Goal: Task Accomplishment & Management: Manage account settings

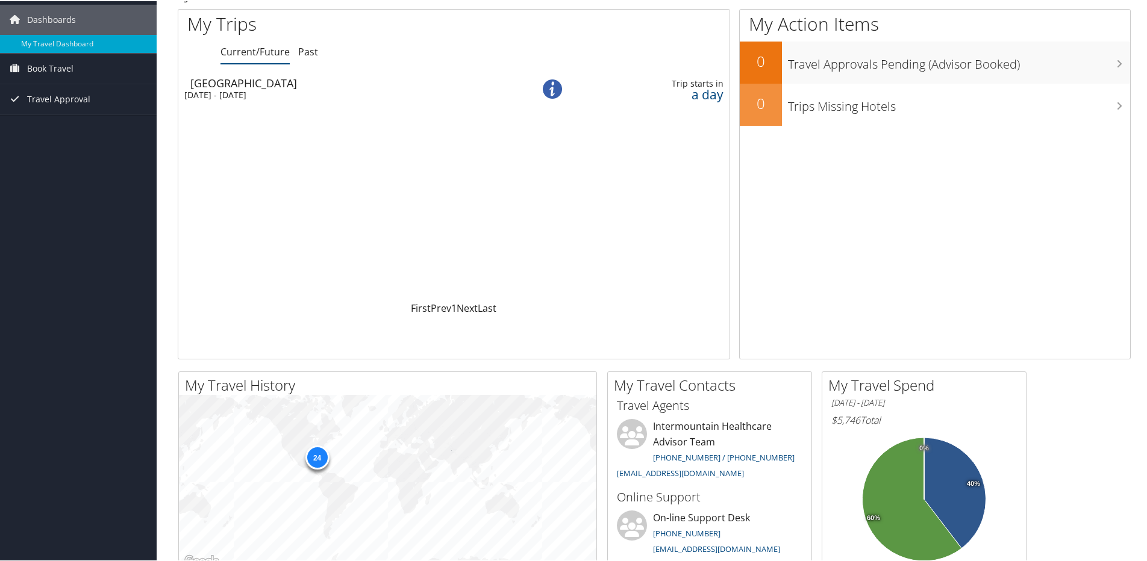
scroll to position [60, 0]
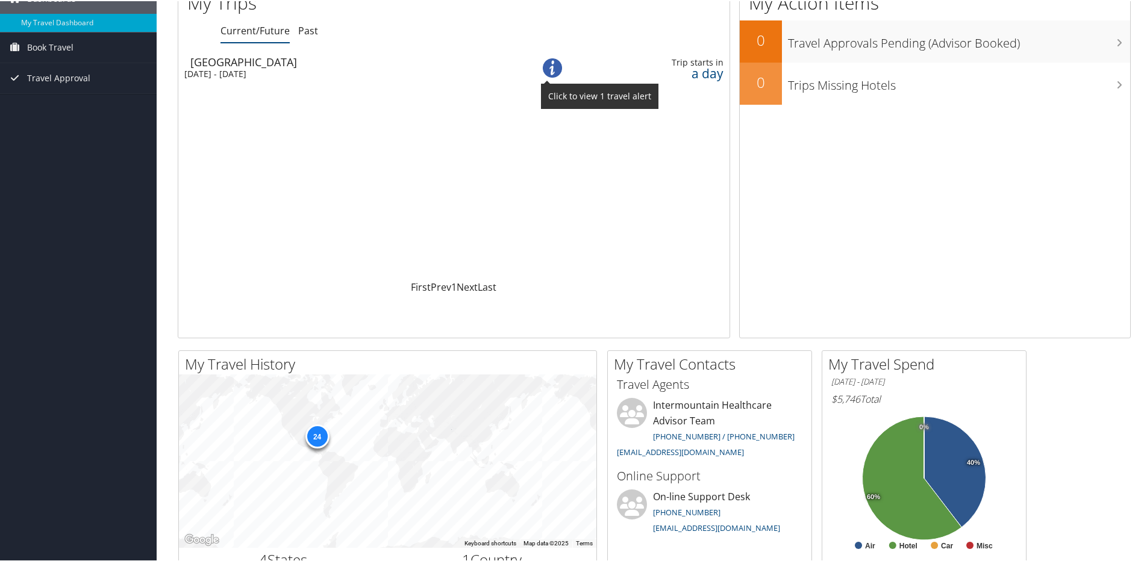
click at [550, 67] on img at bounding box center [552, 66] width 19 height 19
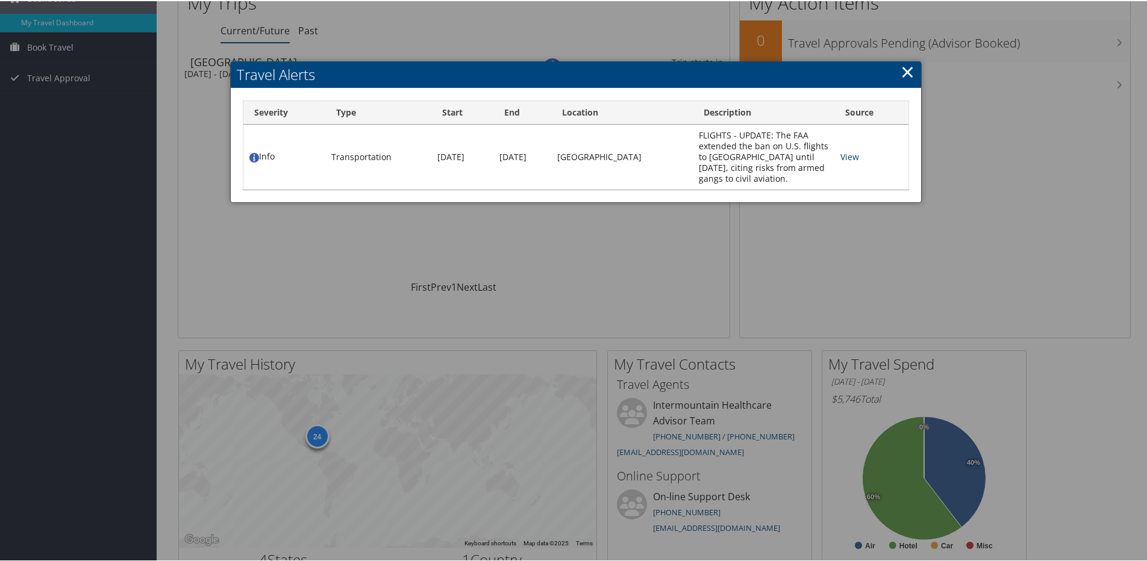
click at [900, 71] on link "×" at bounding box center [907, 70] width 14 height 24
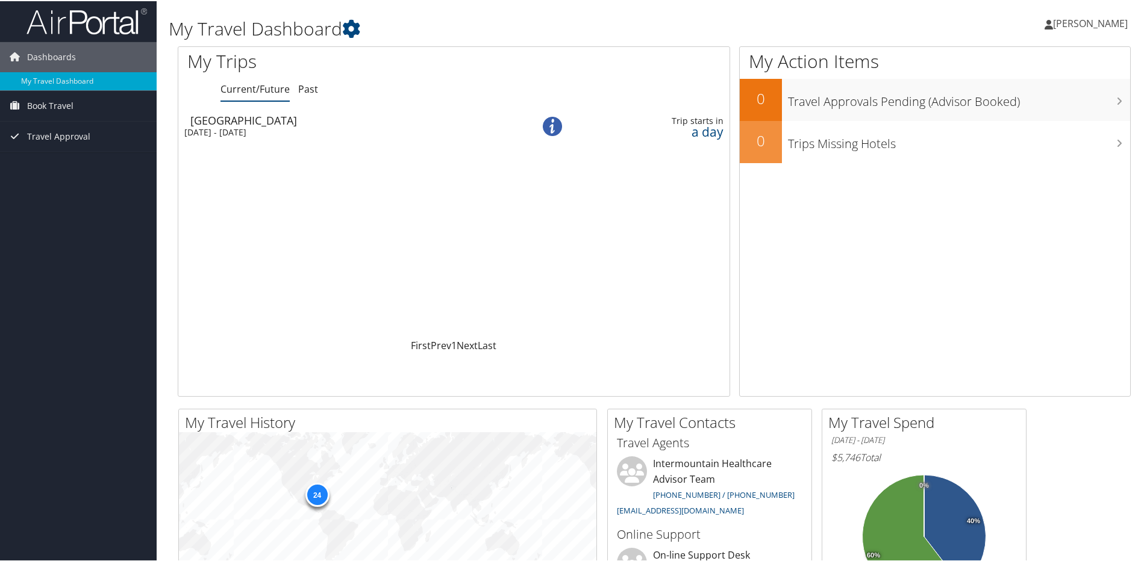
scroll to position [0, 0]
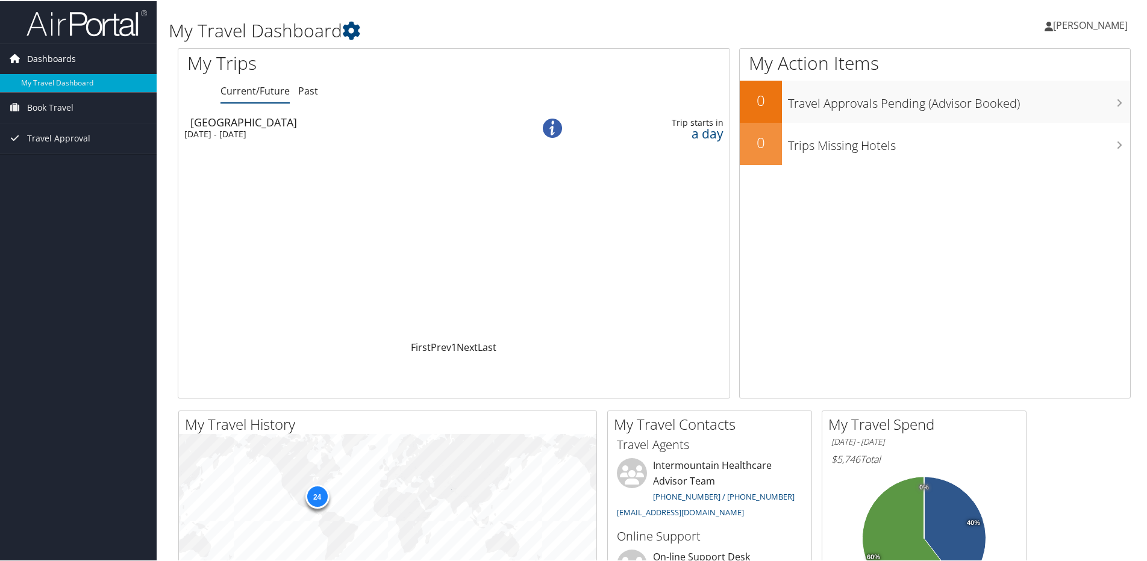
click at [41, 58] on span "Dashboards" at bounding box center [51, 58] width 49 height 30
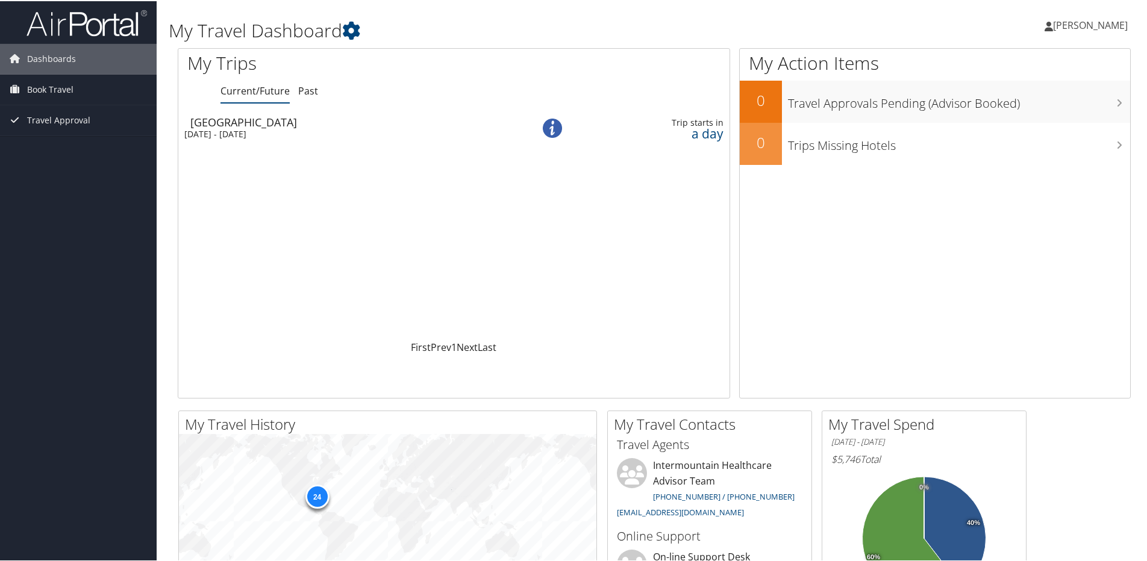
click at [1088, 23] on span "[PERSON_NAME]" at bounding box center [1090, 23] width 75 height 13
click at [1023, 67] on link "My Settings" at bounding box center [1058, 66] width 134 height 20
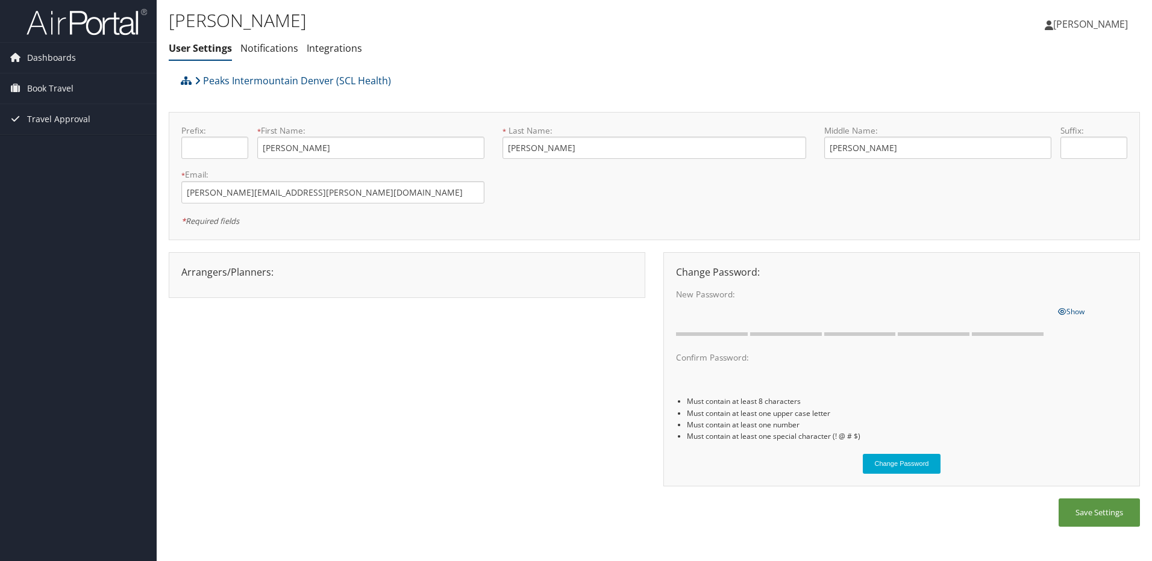
click at [1078, 25] on span "[PERSON_NAME]" at bounding box center [1090, 23] width 75 height 13
click at [1045, 108] on link "View Travel Profile" at bounding box center [1060, 107] width 134 height 20
click at [1053, 23] on icon at bounding box center [1048, 25] width 8 height 10
click at [1015, 193] on link "Sign Out" at bounding box center [1060, 196] width 134 height 20
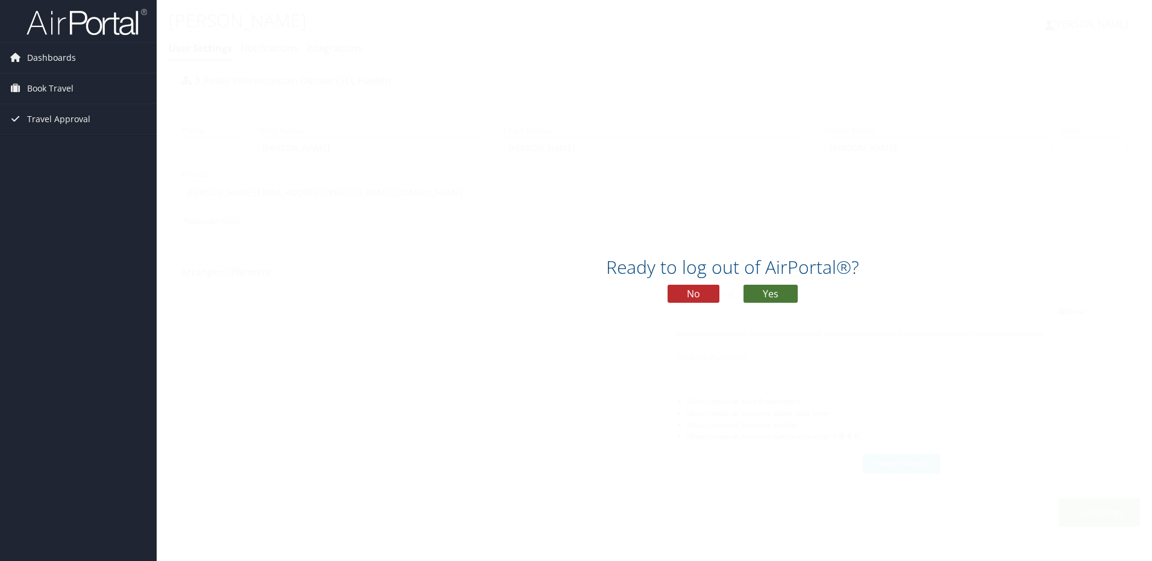
click at [767, 289] on button "Yes" at bounding box center [770, 294] width 54 height 18
